Goal: Information Seeking & Learning: Learn about a topic

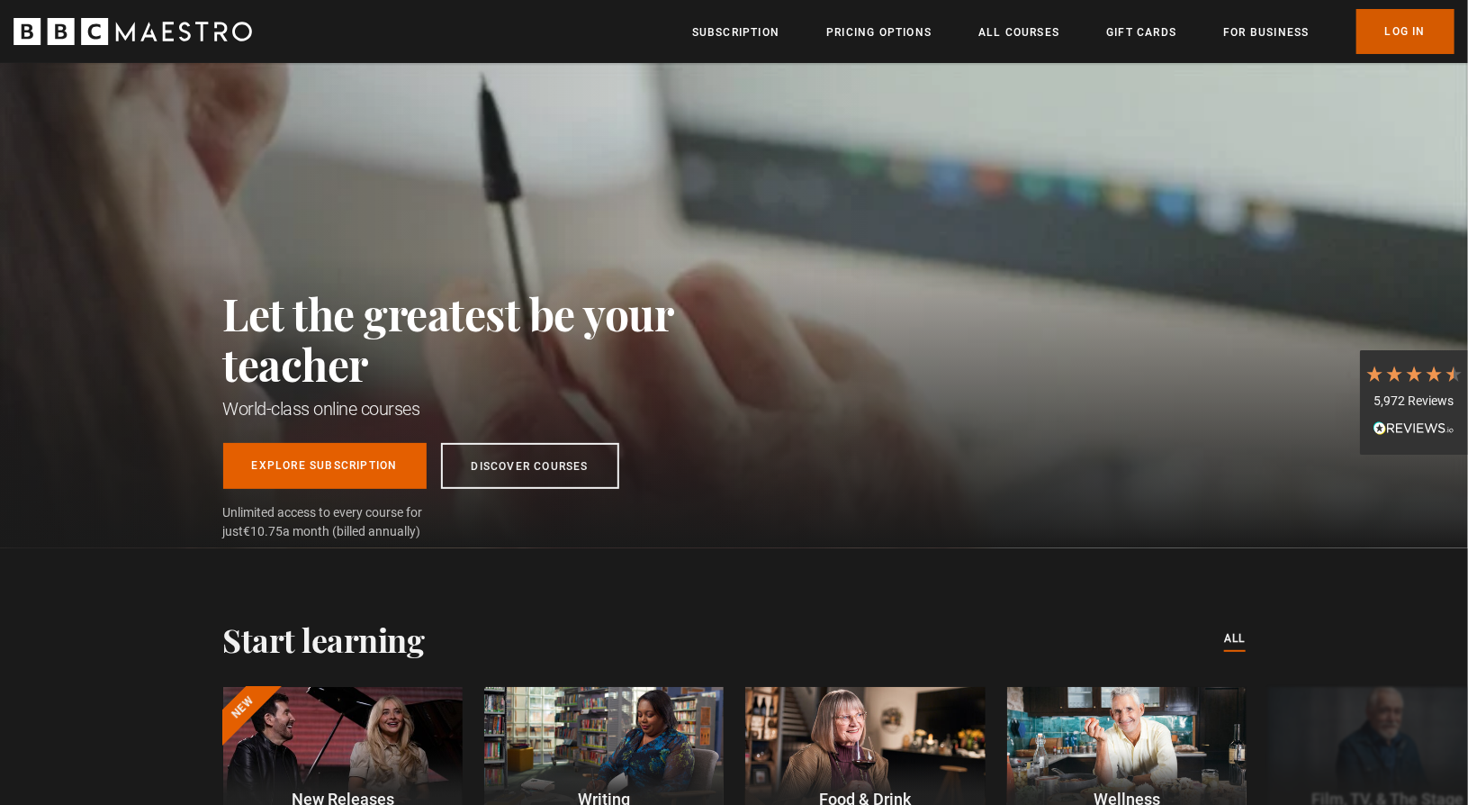
click at [1384, 35] on link "Log In" at bounding box center [1406, 31] width 98 height 45
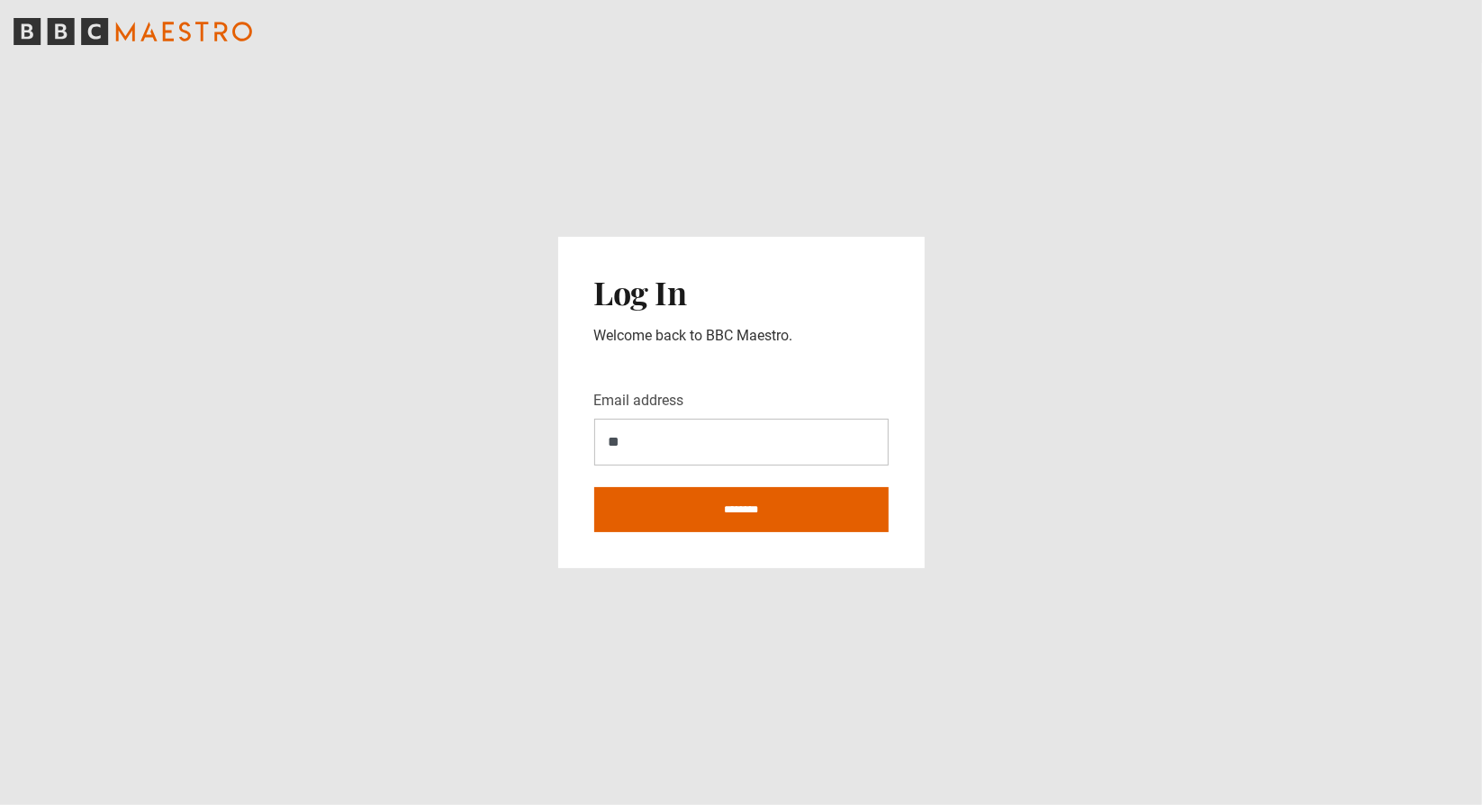
type input "**********"
click at [735, 522] on input "********" at bounding box center [741, 509] width 294 height 45
type input "**********"
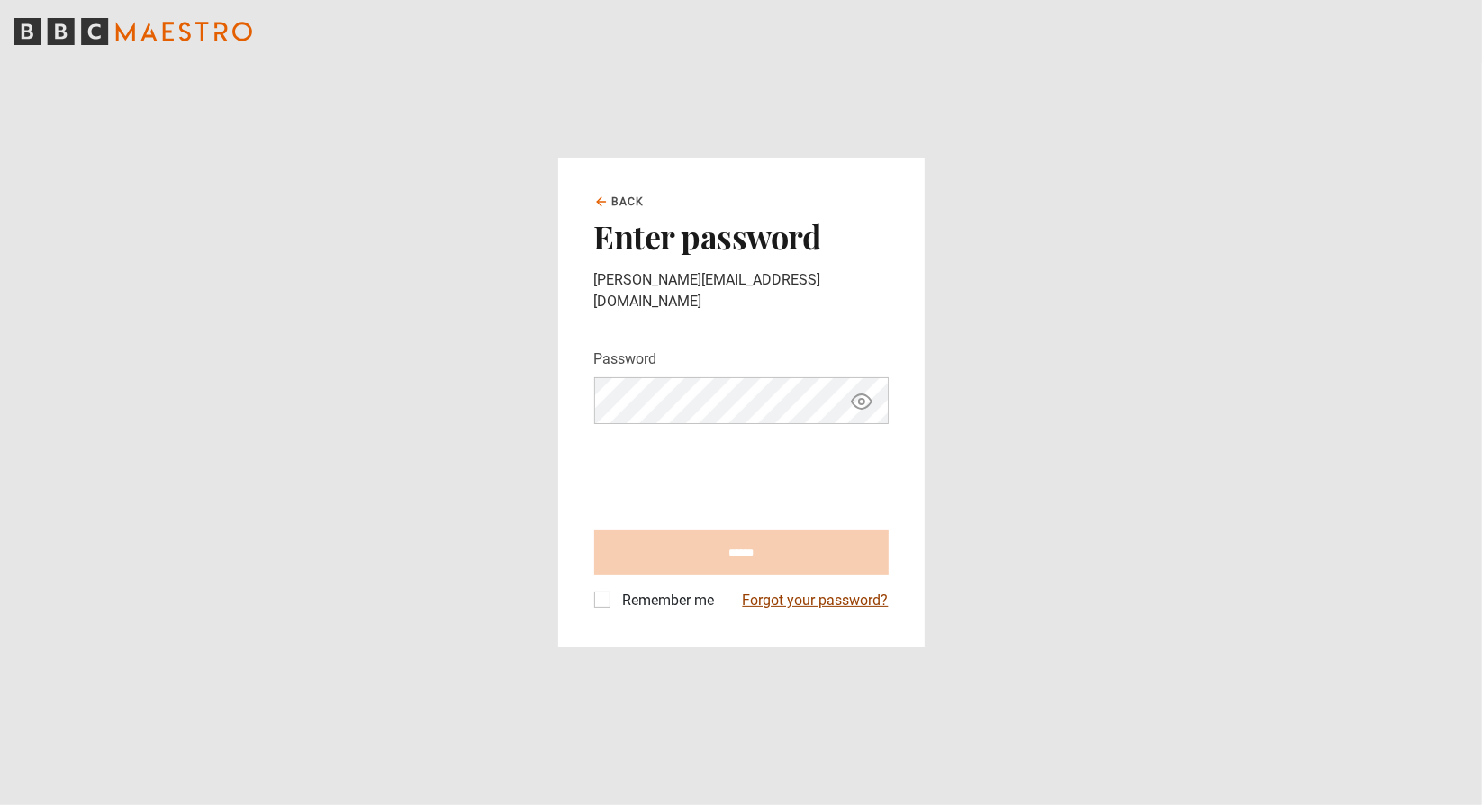
click at [807, 594] on link "Forgot your password?" at bounding box center [816, 601] width 146 height 22
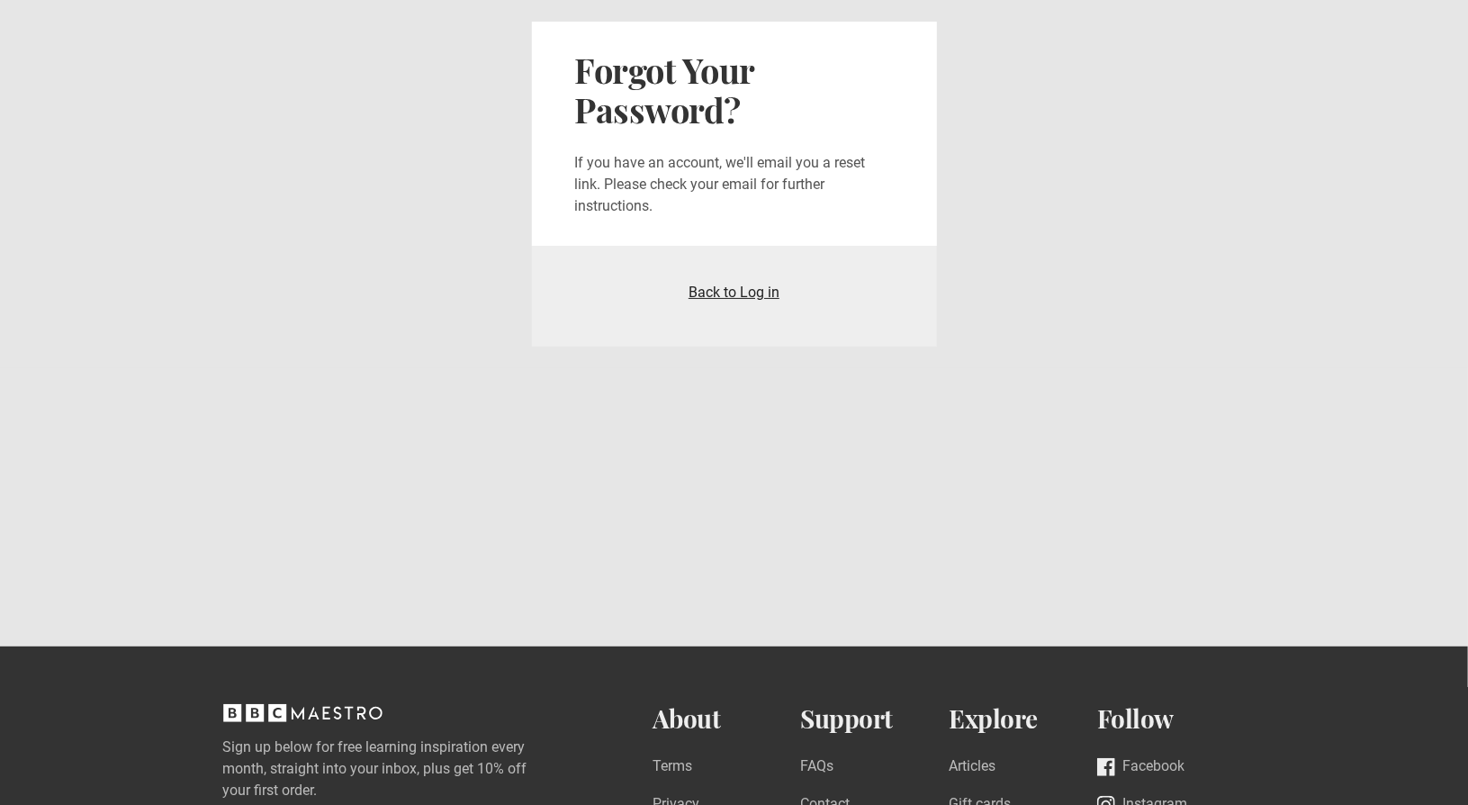
click at [725, 289] on link "Back to Log in" at bounding box center [734, 292] width 91 height 17
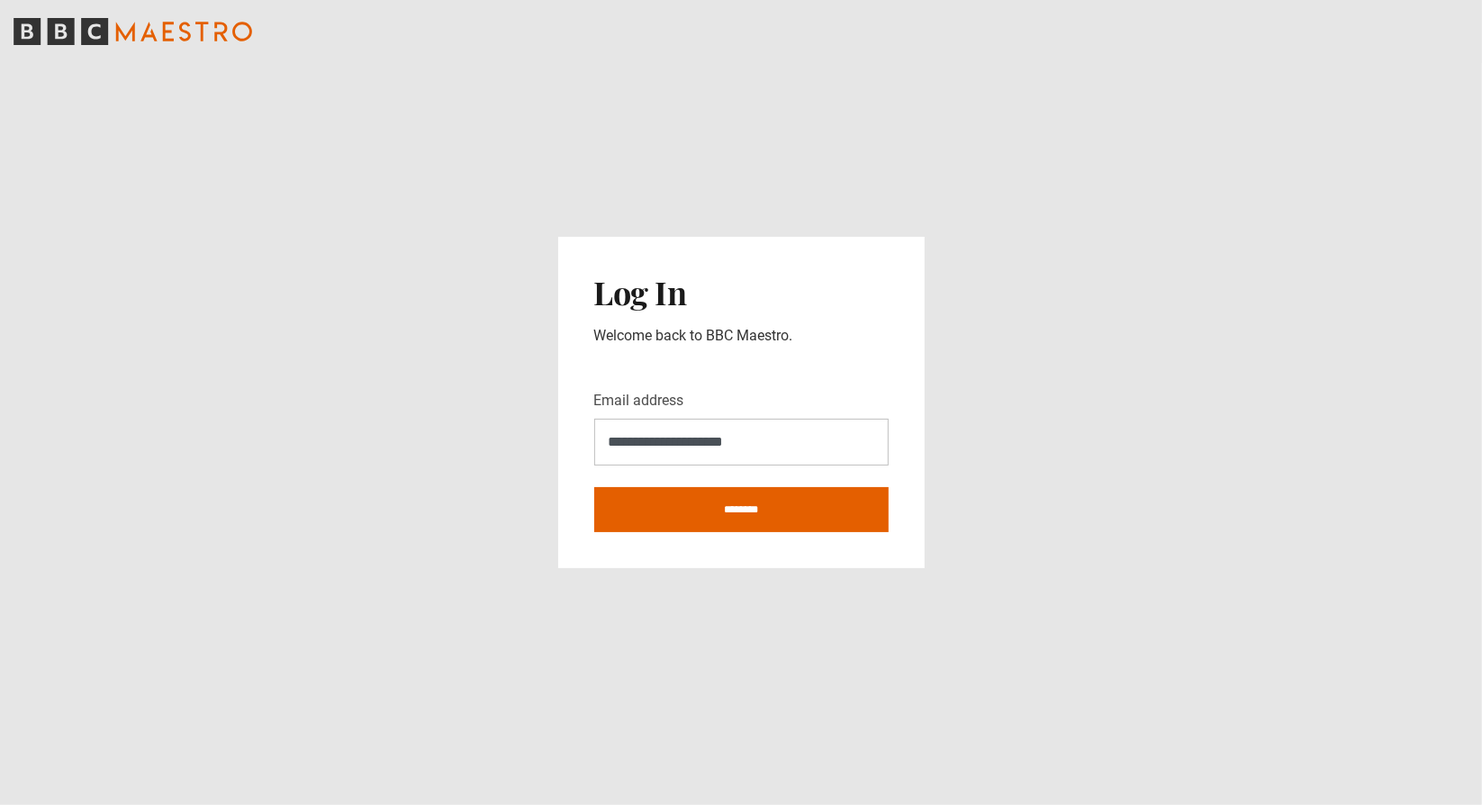
click at [126, 32] on icon "BBC Maestro" at bounding box center [133, 31] width 239 height 27
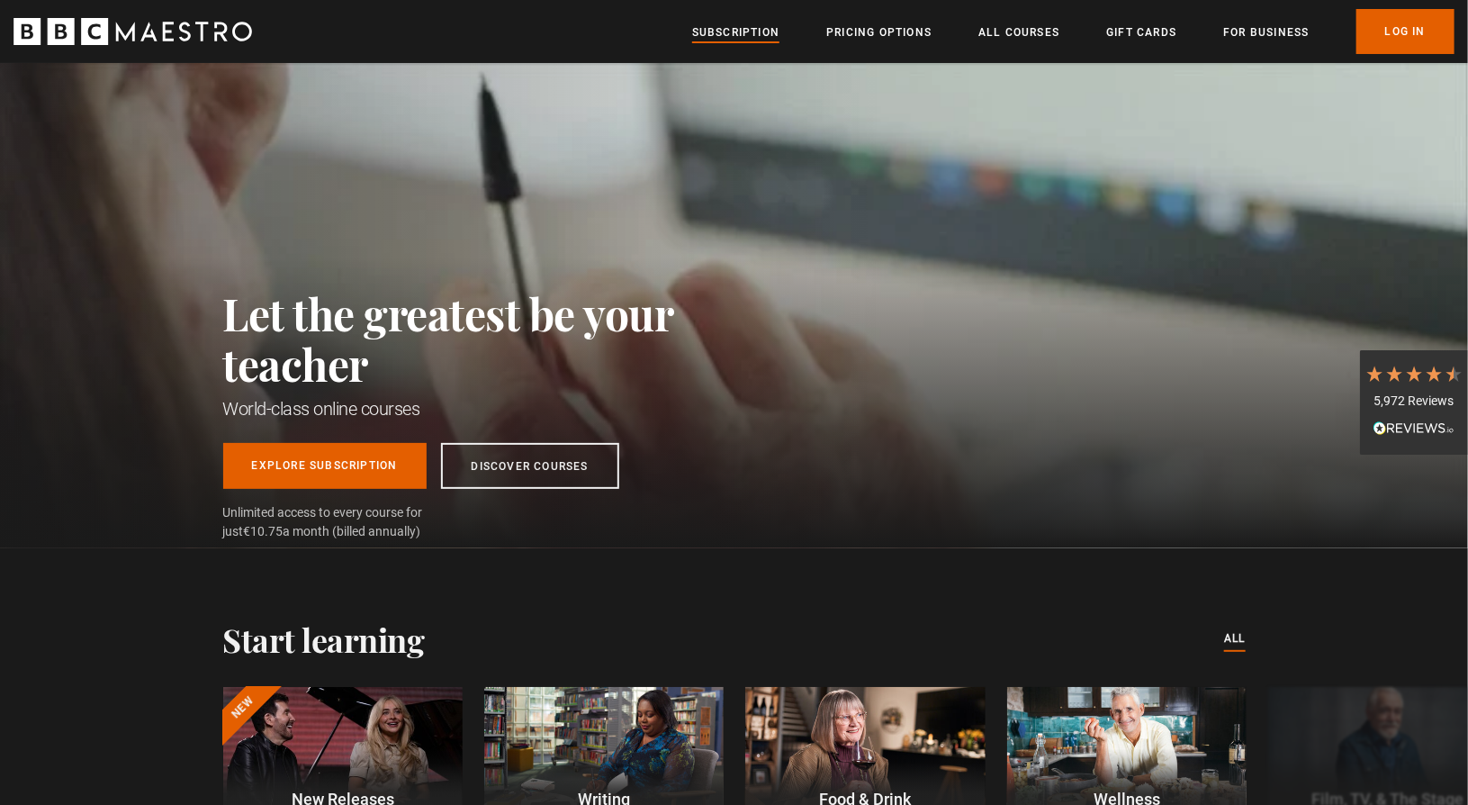
scroll to position [0, 708]
click at [747, 32] on link "Subscription" at bounding box center [735, 32] width 87 height 18
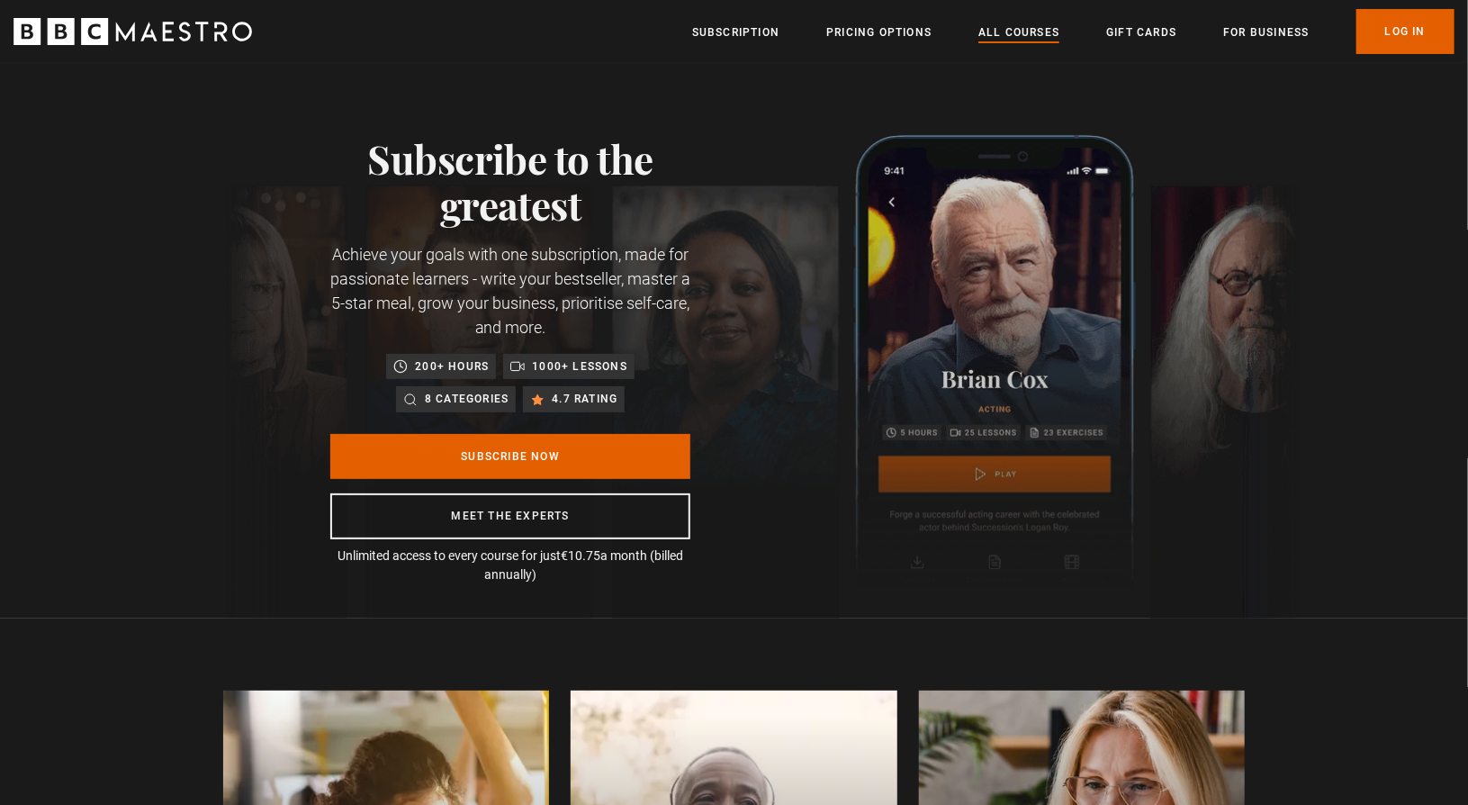
scroll to position [0, 236]
click at [997, 34] on link "All Courses" at bounding box center [1018, 32] width 81 height 18
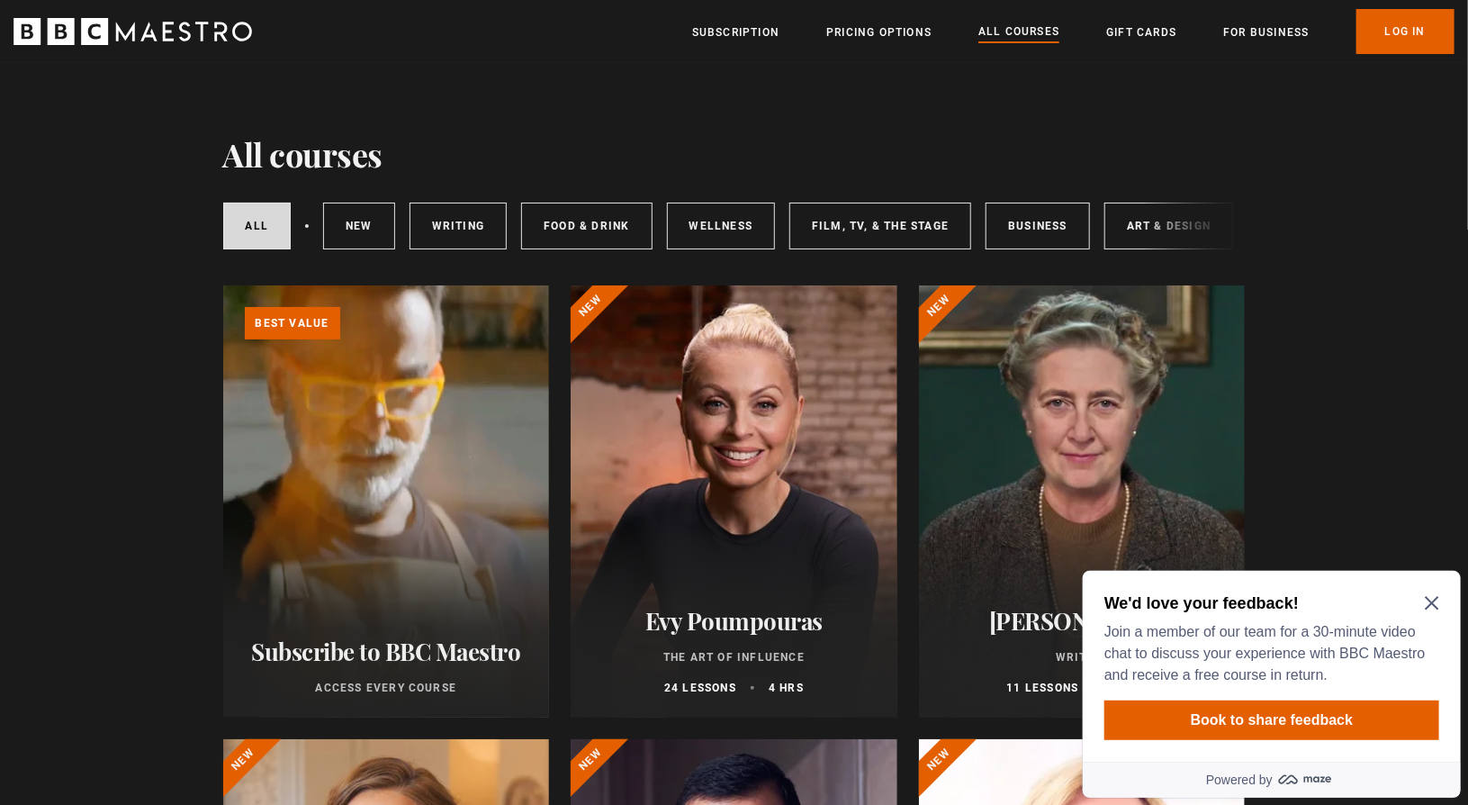
click at [1431, 599] on icon "Close Maze Prompt" at bounding box center [1431, 602] width 14 height 14
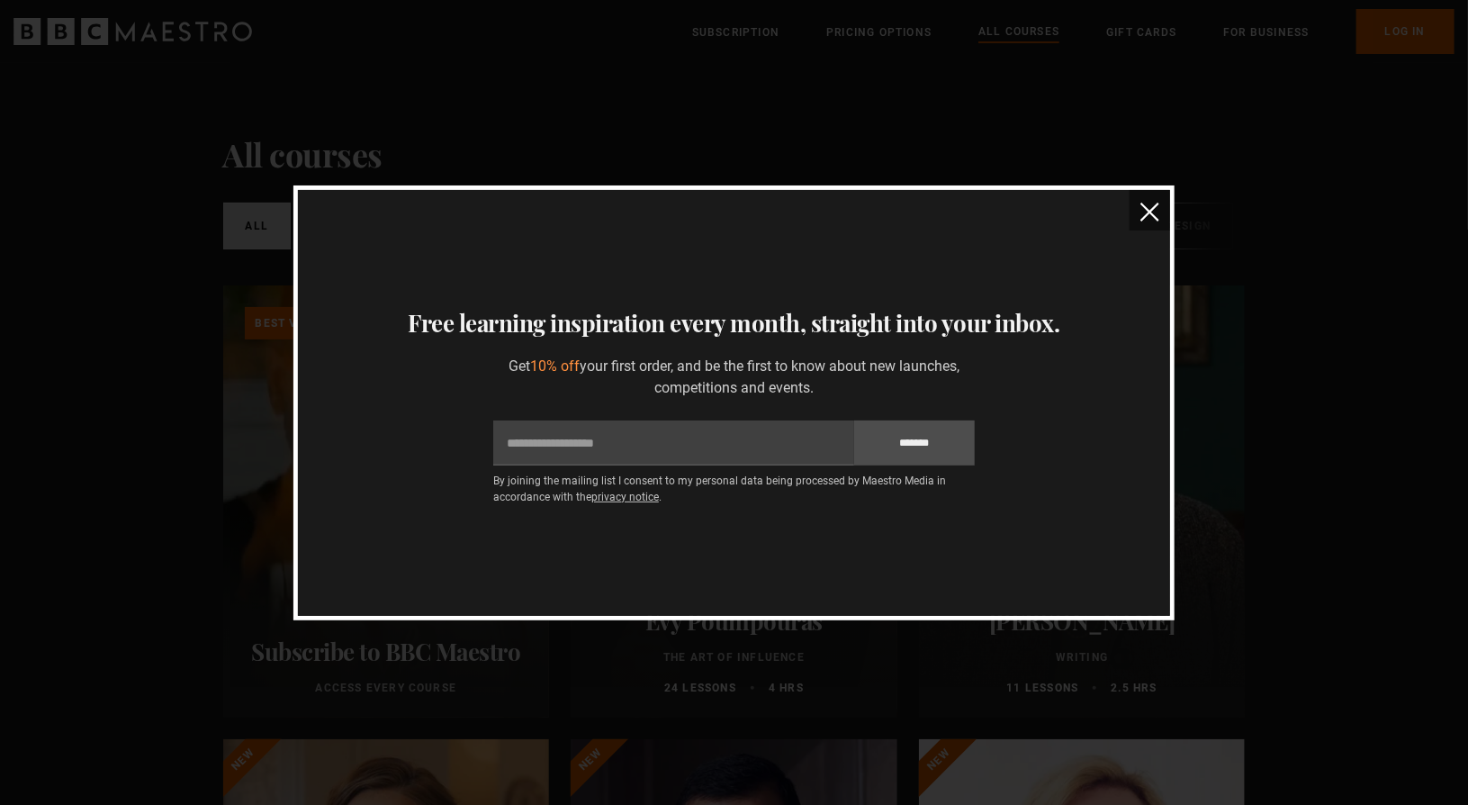
click at [1160, 211] on button "close" at bounding box center [1150, 210] width 41 height 41
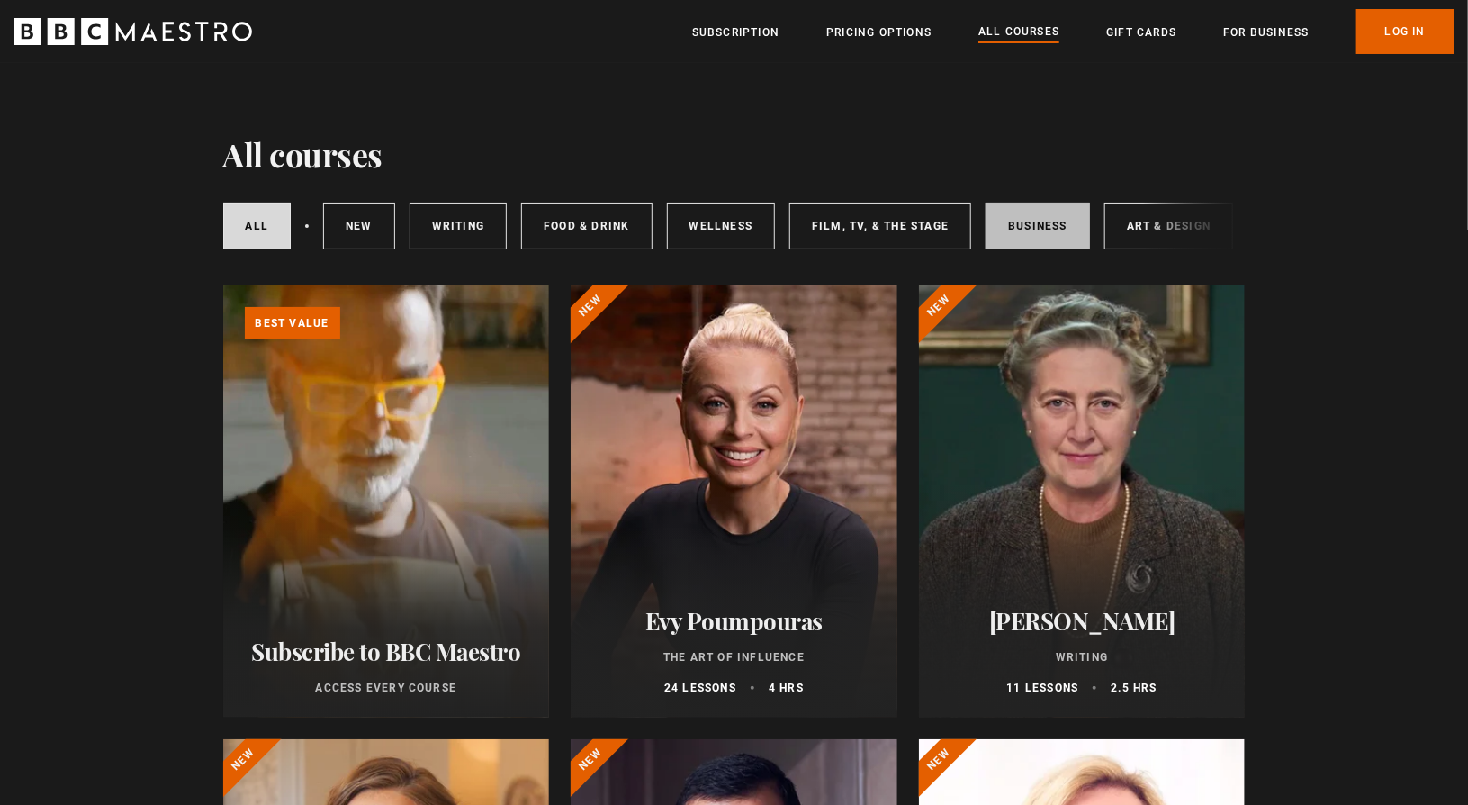
click at [1005, 229] on link "Business" at bounding box center [1038, 226] width 104 height 47
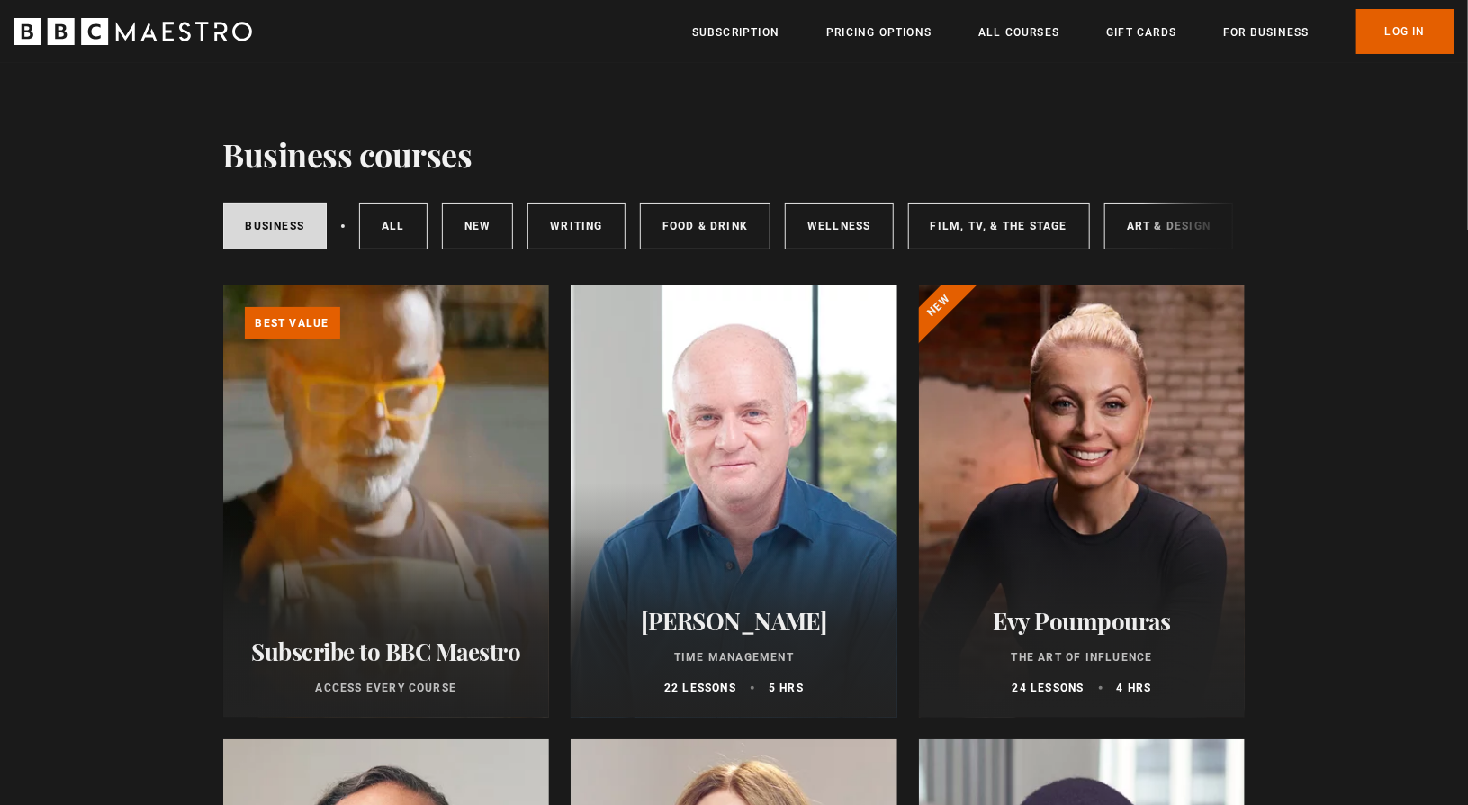
click at [698, 396] on div at bounding box center [734, 501] width 327 height 432
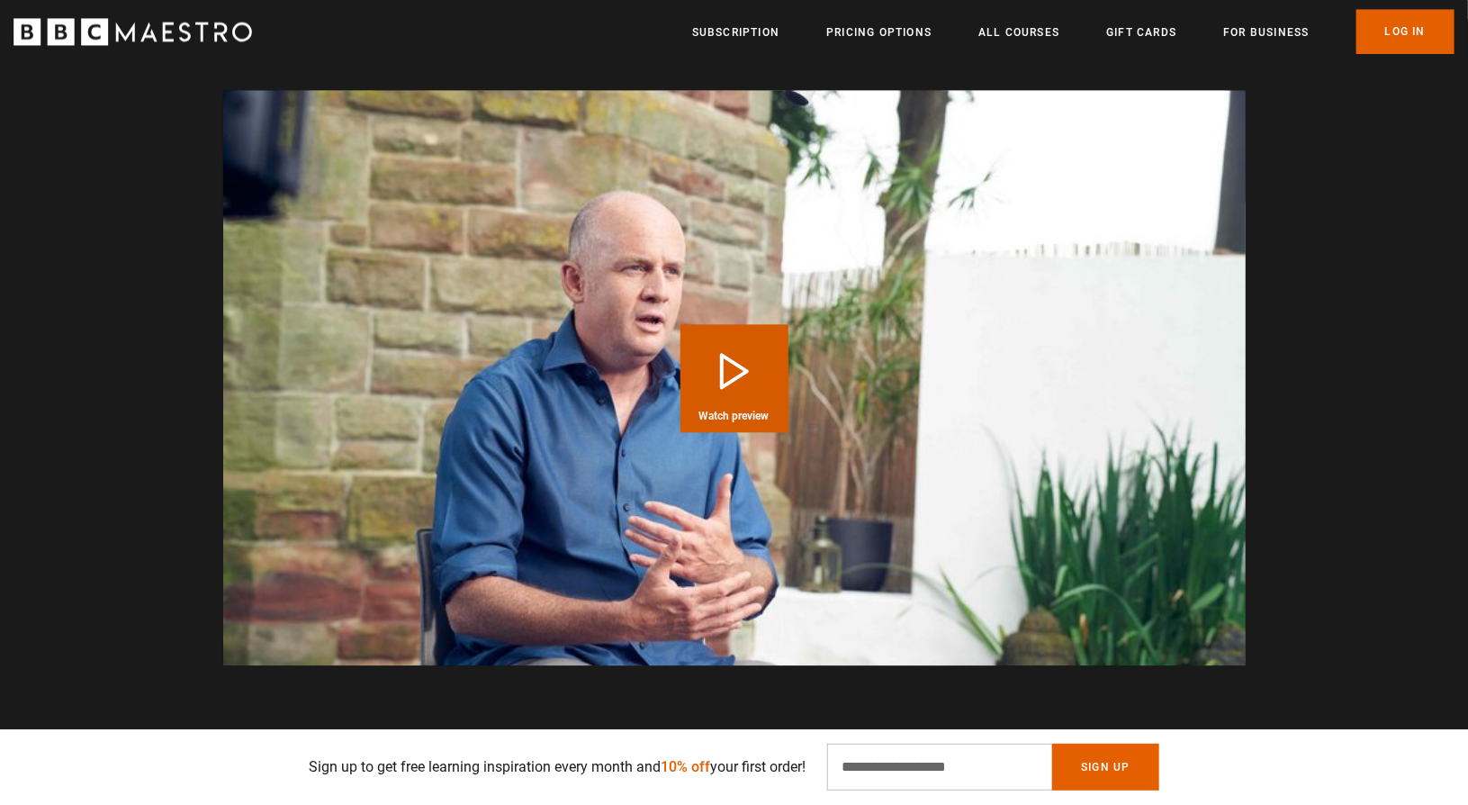
scroll to position [0, 1651]
